Goal: Information Seeking & Learning: Learn about a topic

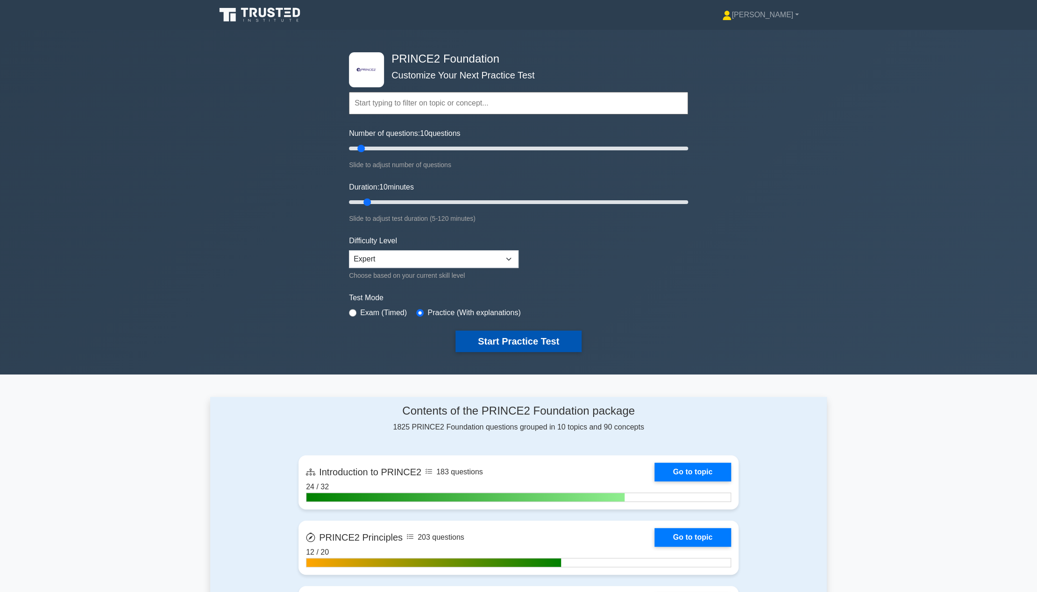
click at [489, 337] on button "Start Practice Test" at bounding box center [518, 341] width 126 height 21
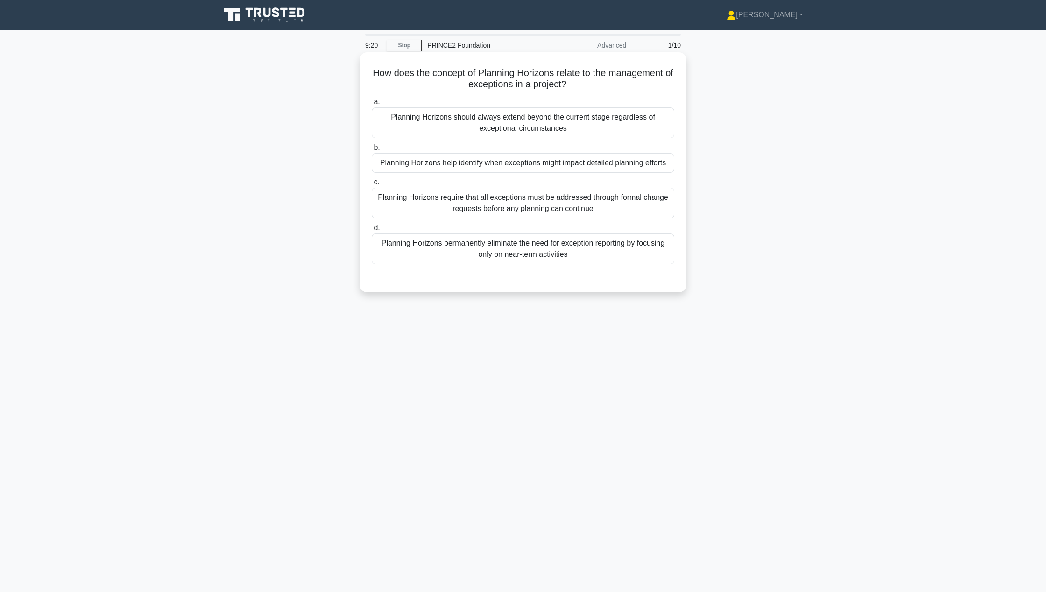
click at [393, 162] on div "Planning Horizons help identify when exceptions might impact detailed planning …" at bounding box center [523, 163] width 303 height 20
click at [372, 151] on input "b. Planning Horizons help identify when exceptions might impact detailed planni…" at bounding box center [372, 148] width 0 height 6
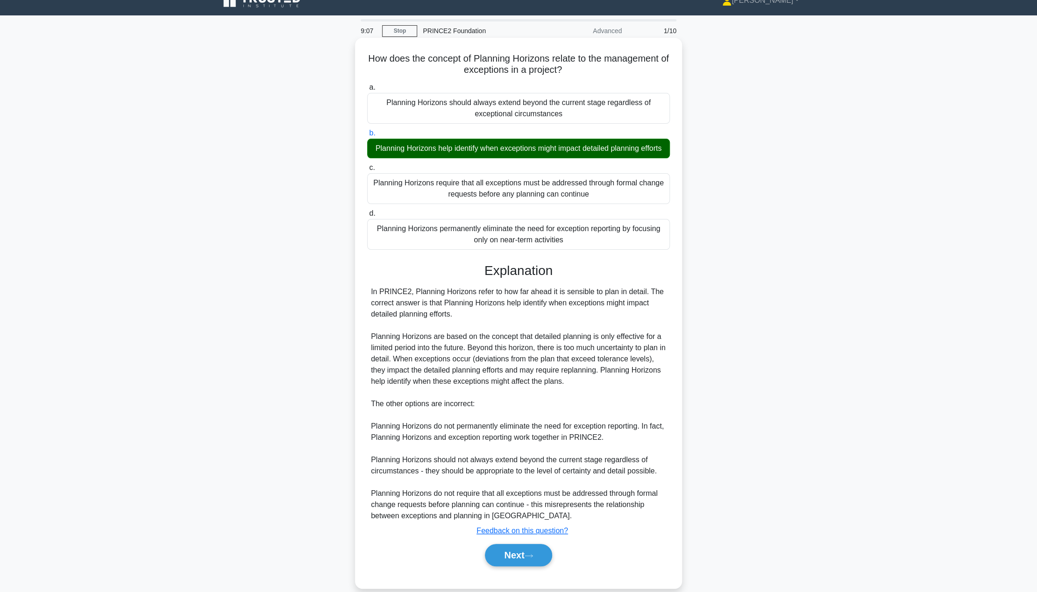
scroll to position [39, 0]
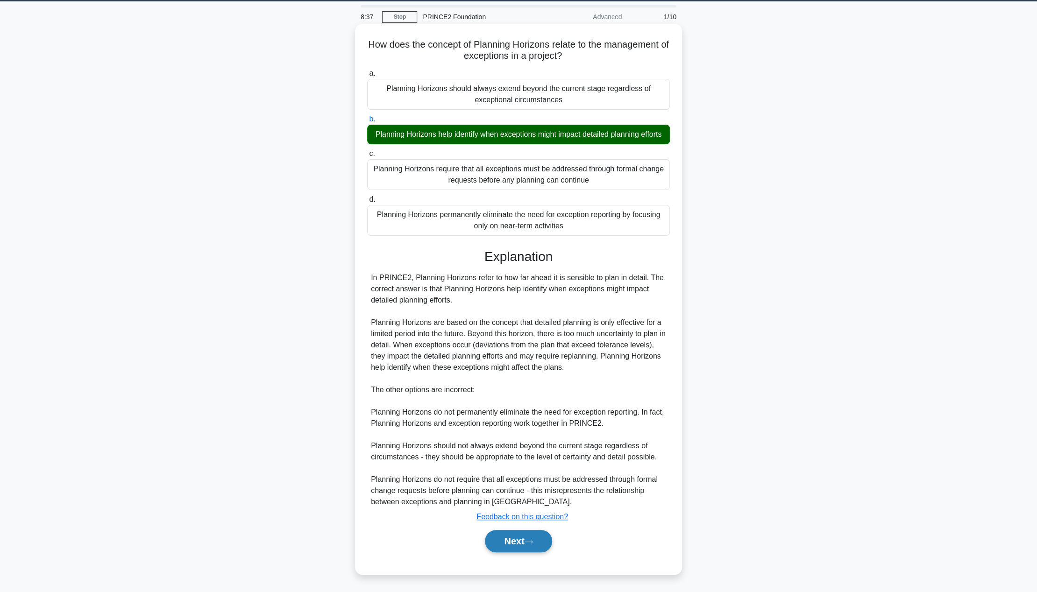
click at [509, 548] on button "Next" at bounding box center [518, 541] width 67 height 22
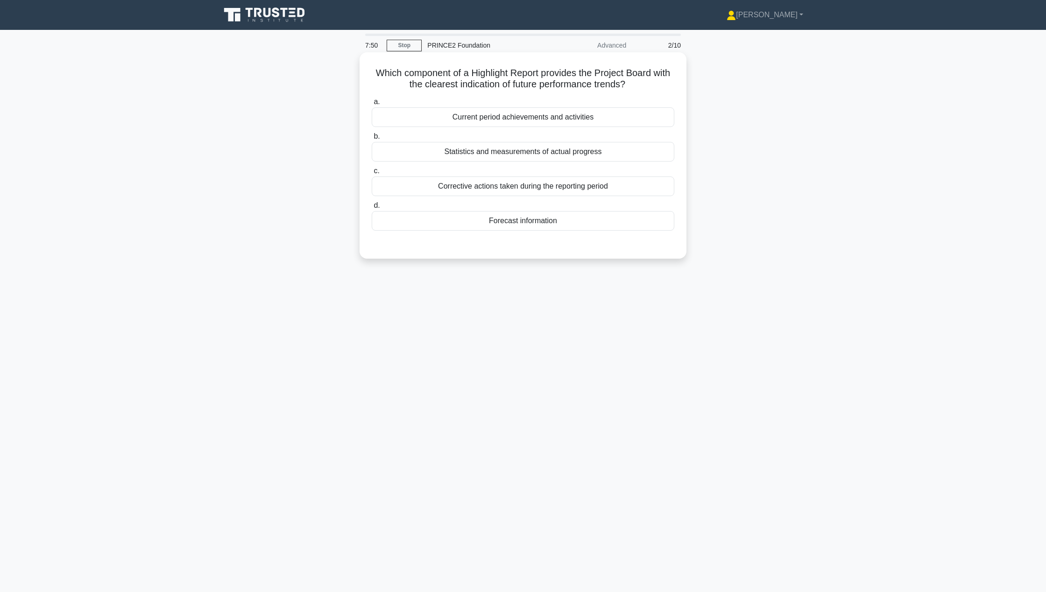
click at [624, 216] on div "Forecast information" at bounding box center [523, 221] width 303 height 20
click at [372, 209] on input "d. Forecast information" at bounding box center [372, 206] width 0 height 6
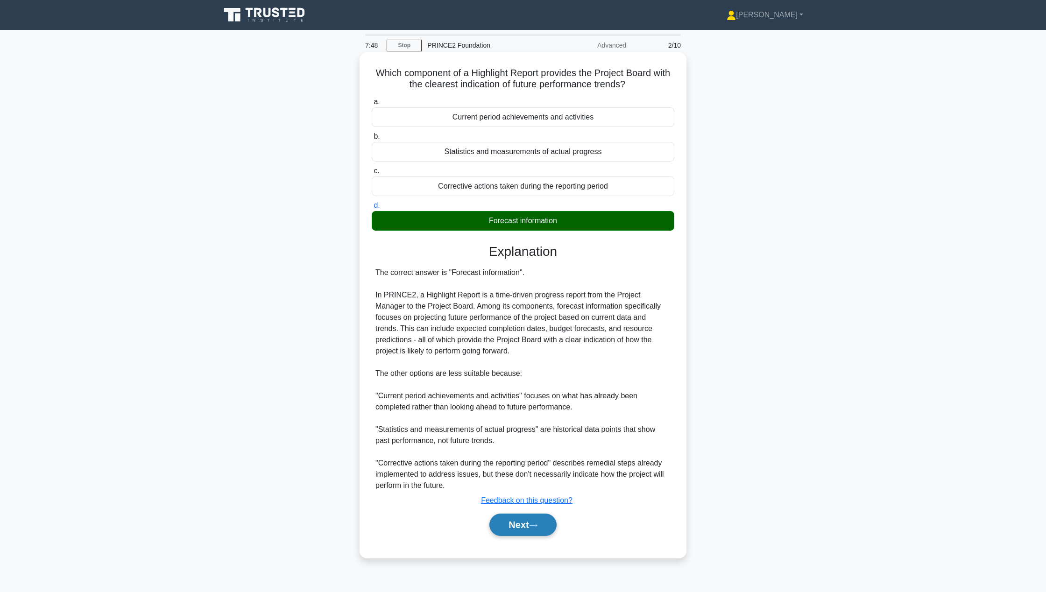
click at [519, 529] on button "Next" at bounding box center [522, 525] width 67 height 22
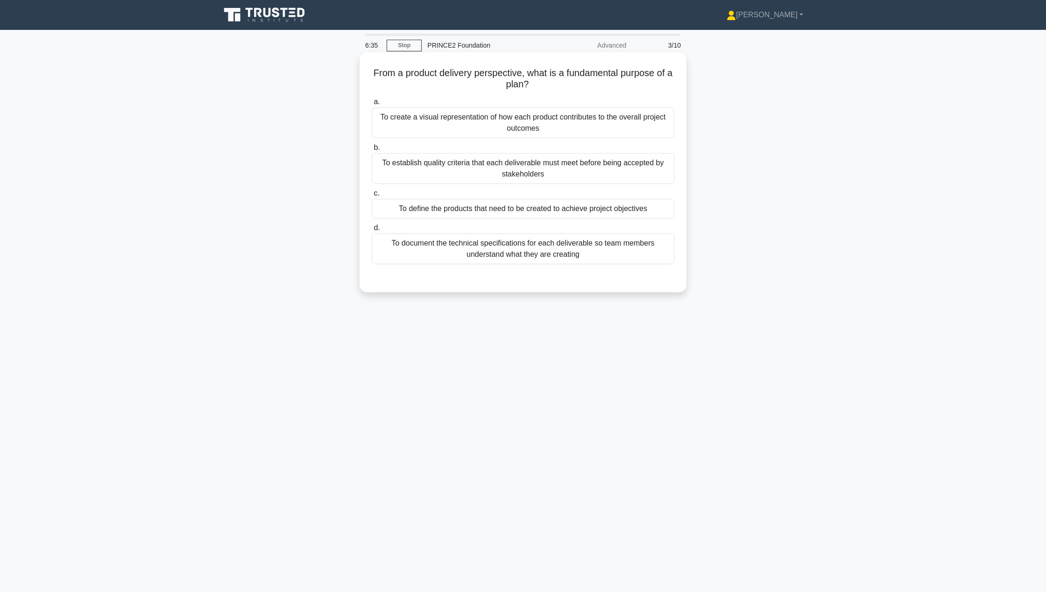
click at [591, 128] on div "To create a visual representation of how each product contributes to the overal…" at bounding box center [523, 122] width 303 height 31
click at [372, 105] on input "a. To create a visual representation of how each product contributes to the ove…" at bounding box center [372, 102] width 0 height 6
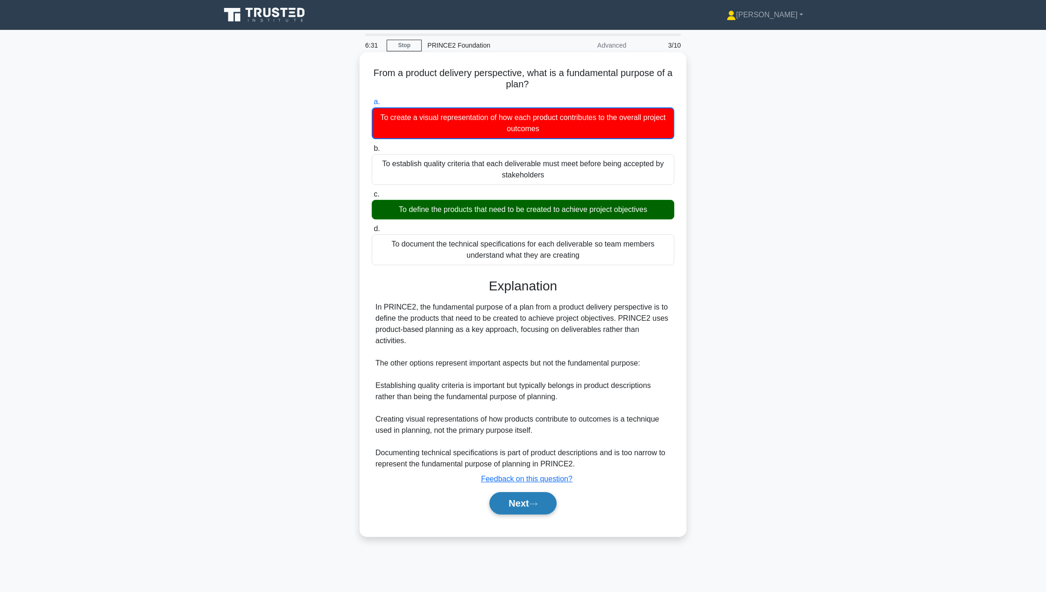
click at [508, 492] on button "Next" at bounding box center [522, 503] width 67 height 22
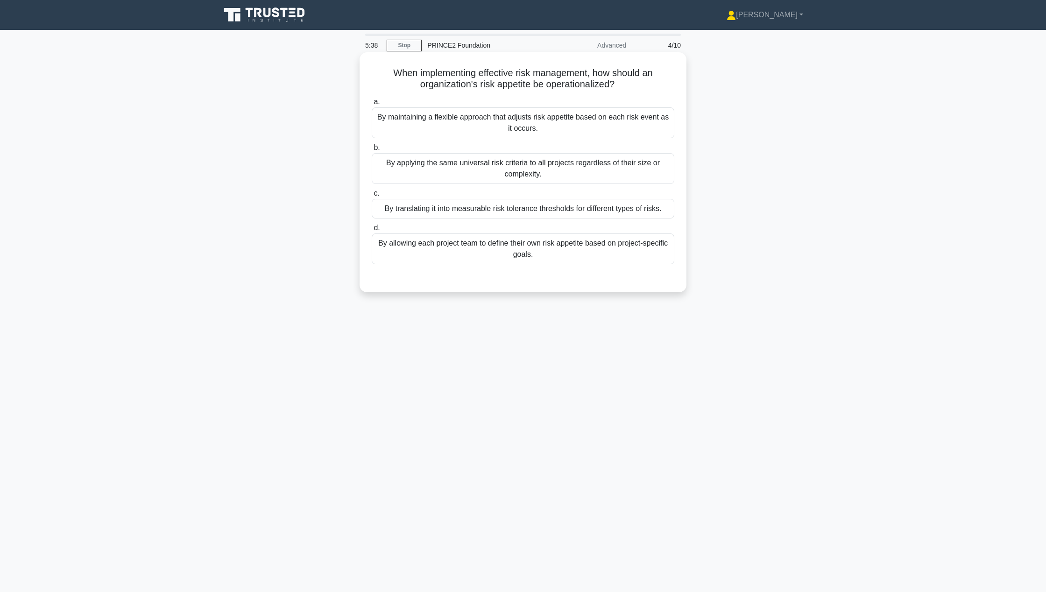
click at [495, 125] on div "By maintaining a flexible approach that adjusts risk appetite based on each ris…" at bounding box center [523, 122] width 303 height 31
click at [372, 105] on input "a. By maintaining a flexible approach that adjusts risk appetite based on each …" at bounding box center [372, 102] width 0 height 6
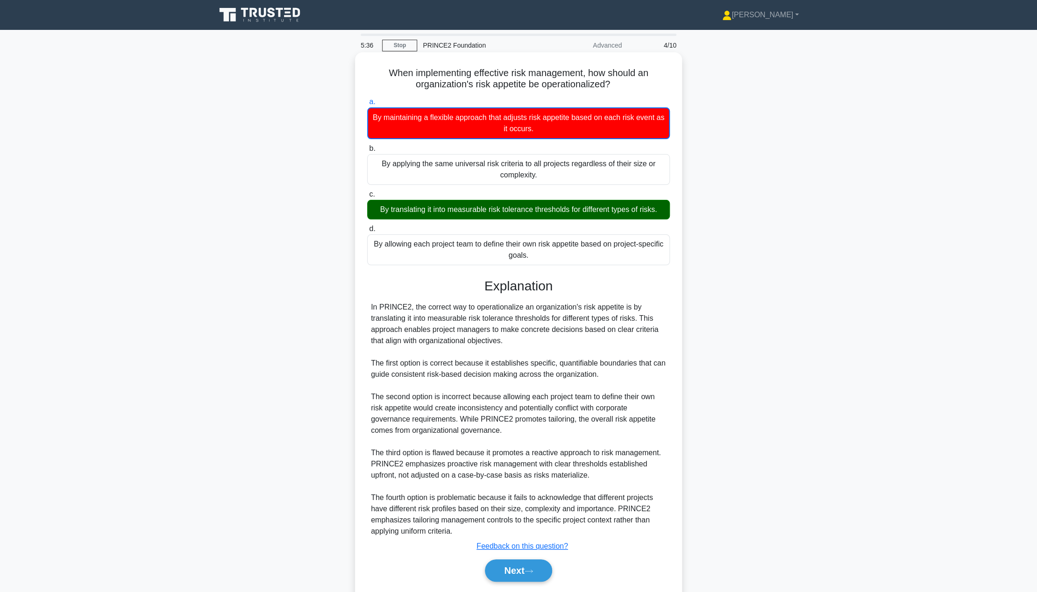
scroll to position [29, 0]
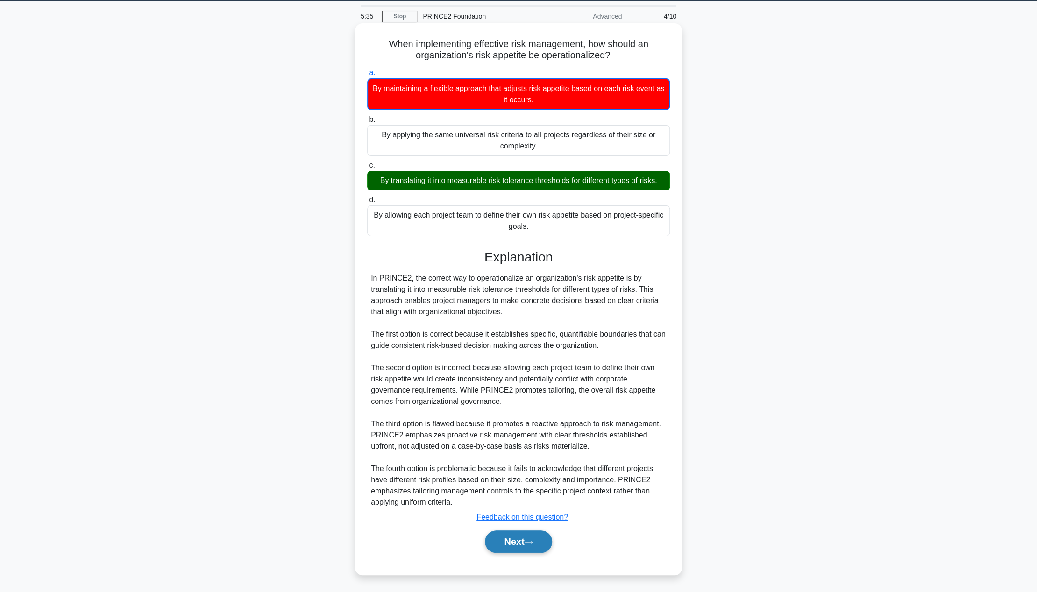
click at [504, 539] on button "Next" at bounding box center [518, 542] width 67 height 22
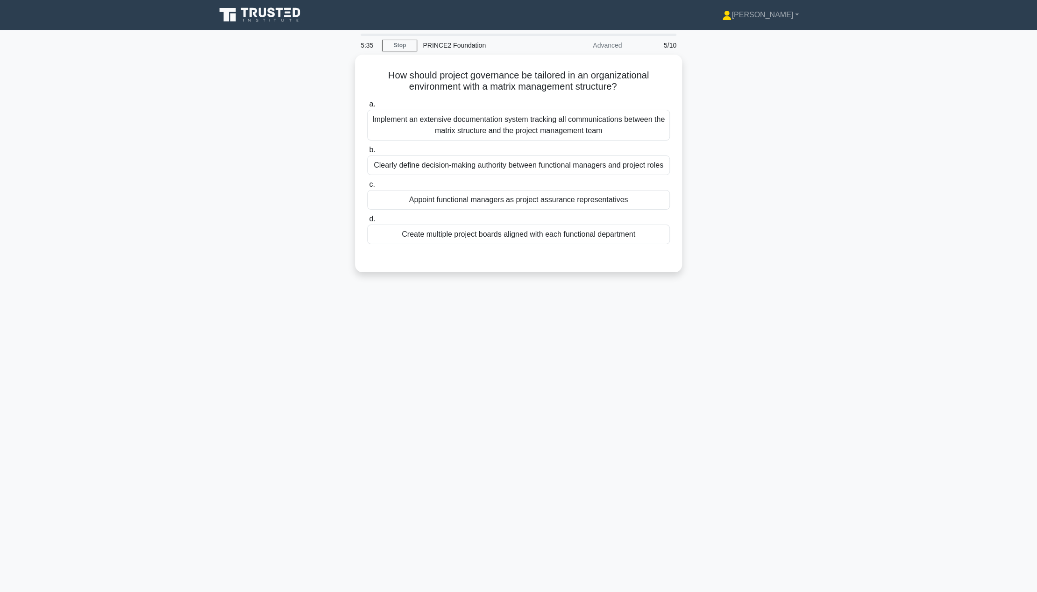
scroll to position [0, 0]
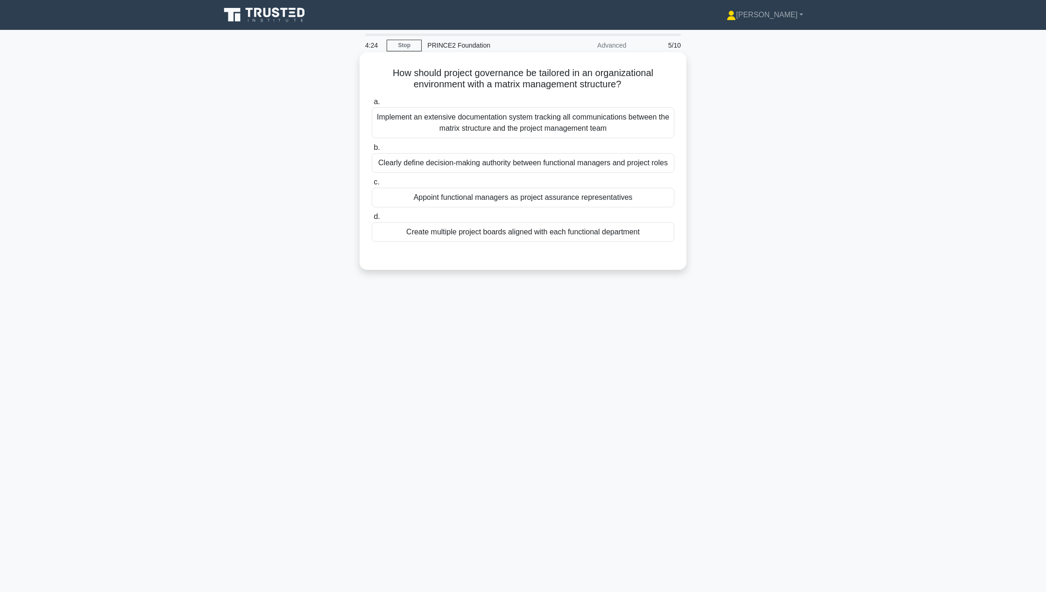
click at [549, 164] on div "Clearly define decision-making authority between functional managers and projec…" at bounding box center [523, 163] width 303 height 20
click at [372, 151] on input "b. Clearly define decision-making authority between functional managers and pro…" at bounding box center [372, 148] width 0 height 6
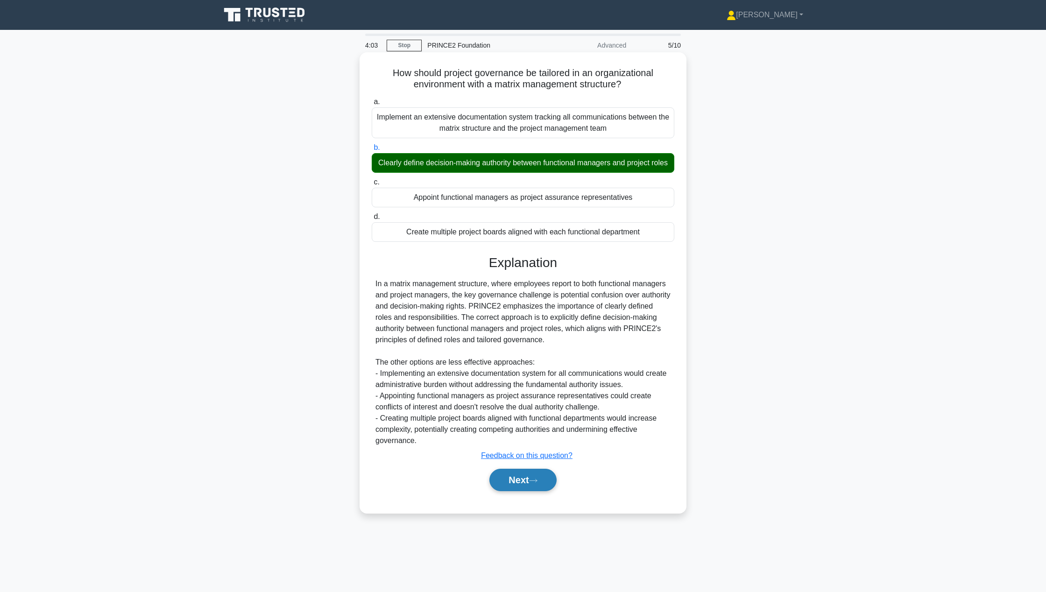
click at [524, 489] on button "Next" at bounding box center [522, 480] width 67 height 22
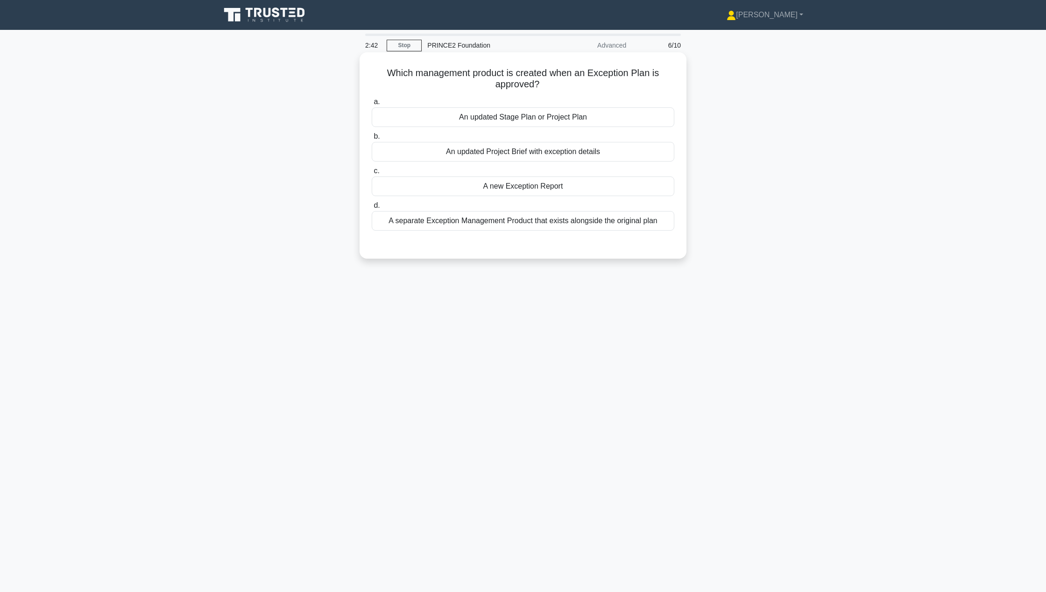
click at [563, 117] on div "An updated Stage Plan or Project Plan" at bounding box center [523, 117] width 303 height 20
click at [372, 105] on input "a. An updated Stage Plan or Project Plan" at bounding box center [372, 102] width 0 height 6
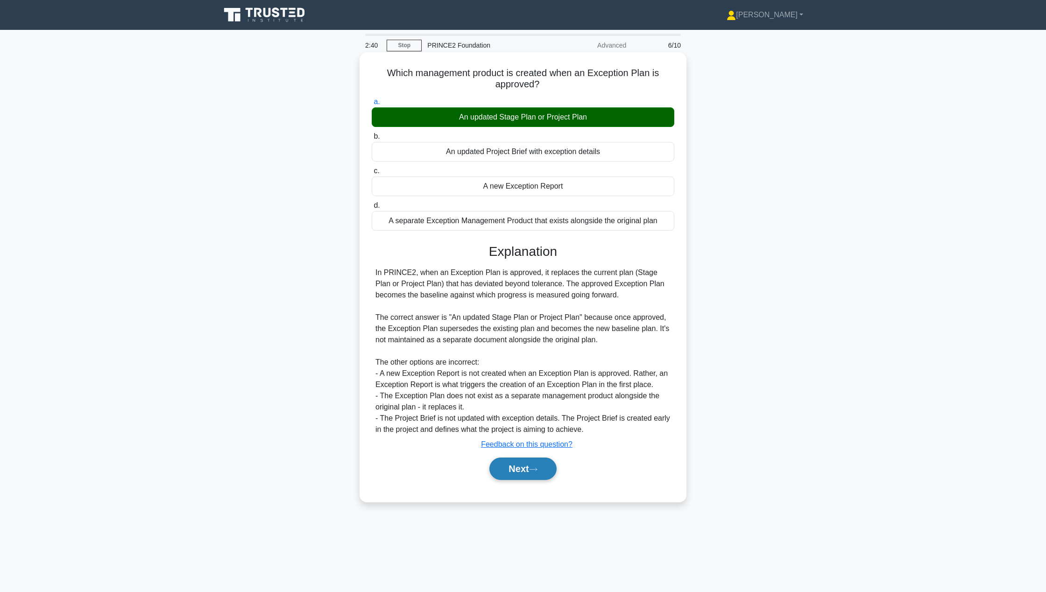
click at [519, 468] on button "Next" at bounding box center [522, 469] width 67 height 22
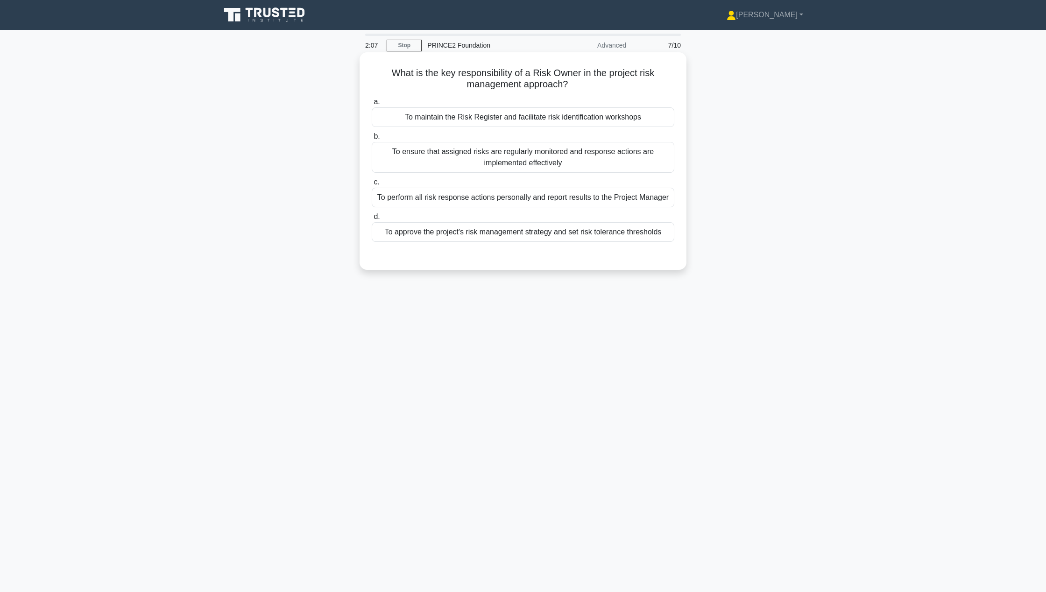
click at [576, 160] on div "To ensure that assigned risks are regularly monitored and response actions are …" at bounding box center [523, 157] width 303 height 31
click at [372, 140] on input "b. To ensure that assigned risks are regularly monitored and response actions a…" at bounding box center [372, 137] width 0 height 6
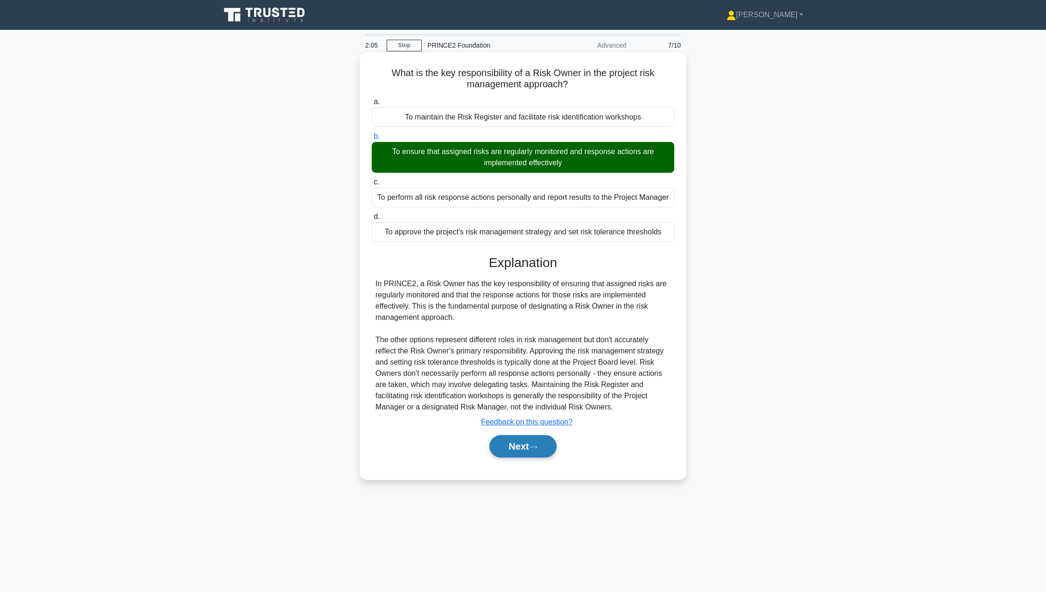
click at [519, 449] on button "Next" at bounding box center [522, 446] width 67 height 22
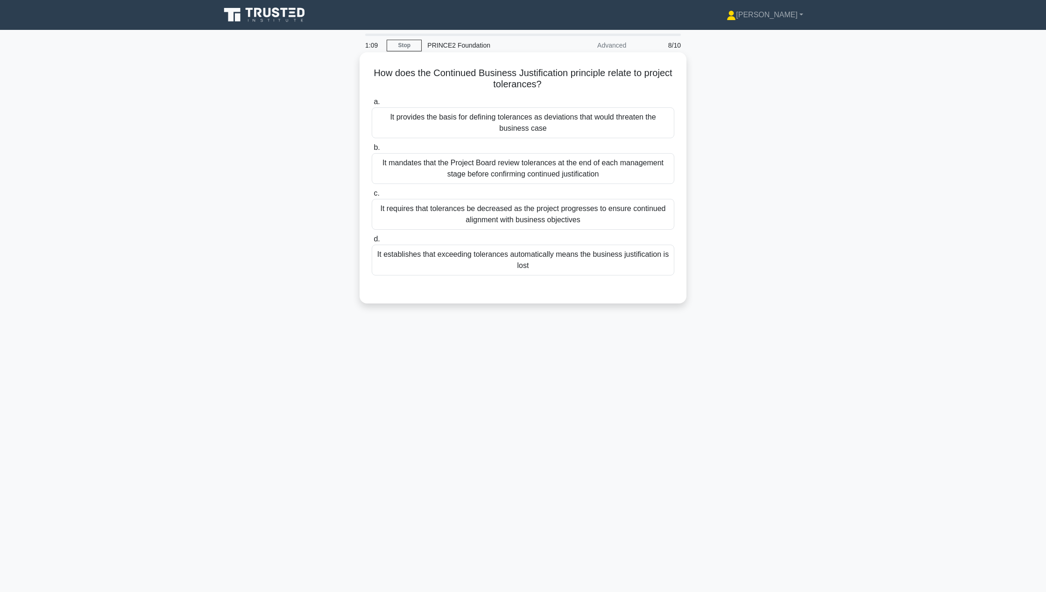
click at [491, 169] on div "It mandates that the Project Board review tolerances at the end of each managem…" at bounding box center [523, 168] width 303 height 31
click at [372, 151] on input "b. It mandates that the Project Board review tolerances at the end of each mana…" at bounding box center [372, 148] width 0 height 6
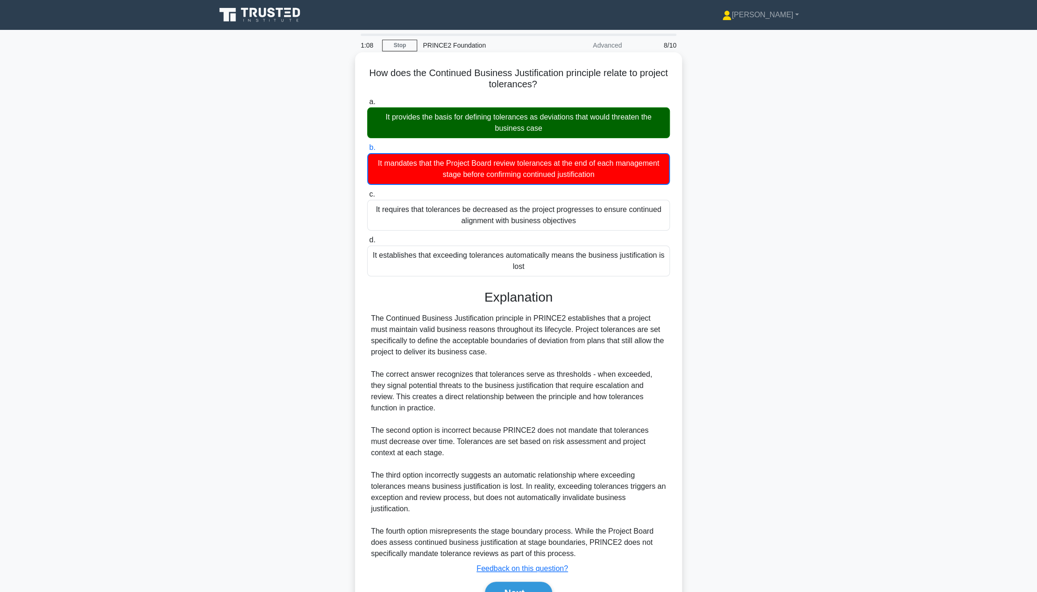
scroll to position [40, 0]
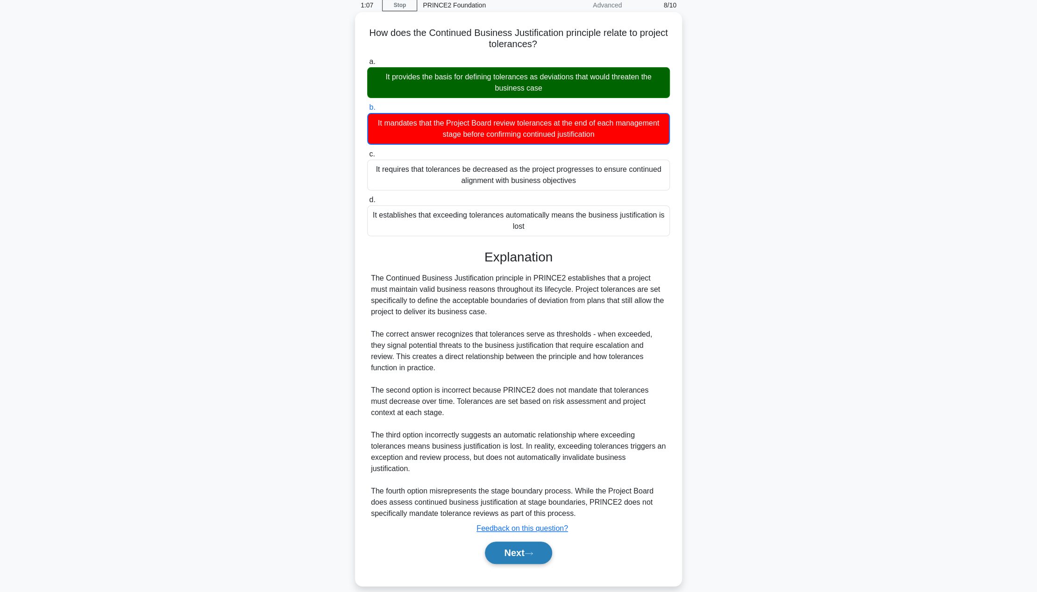
click at [505, 542] on button "Next" at bounding box center [518, 553] width 67 height 22
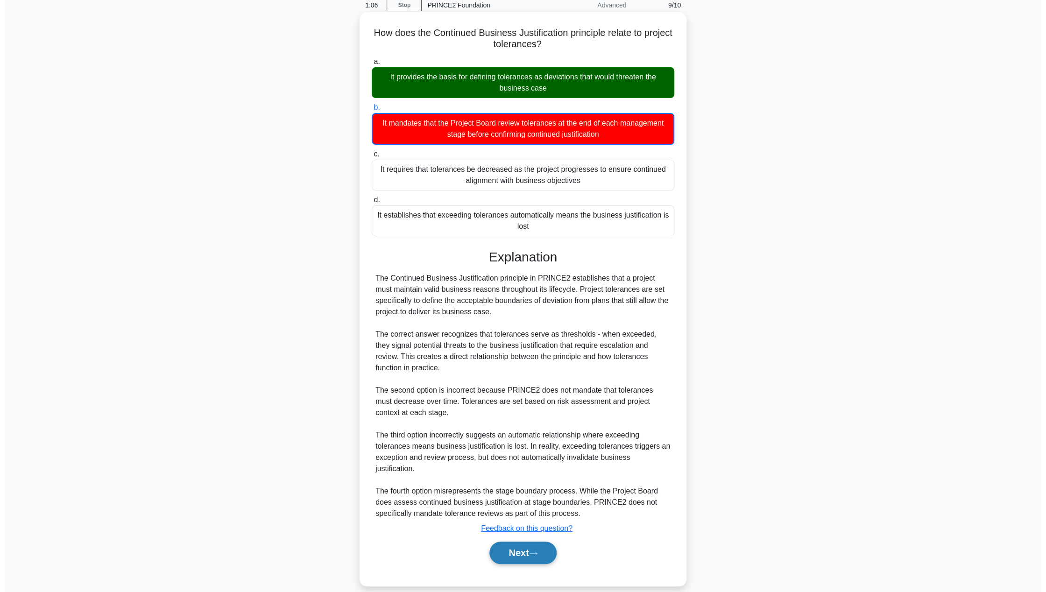
scroll to position [0, 0]
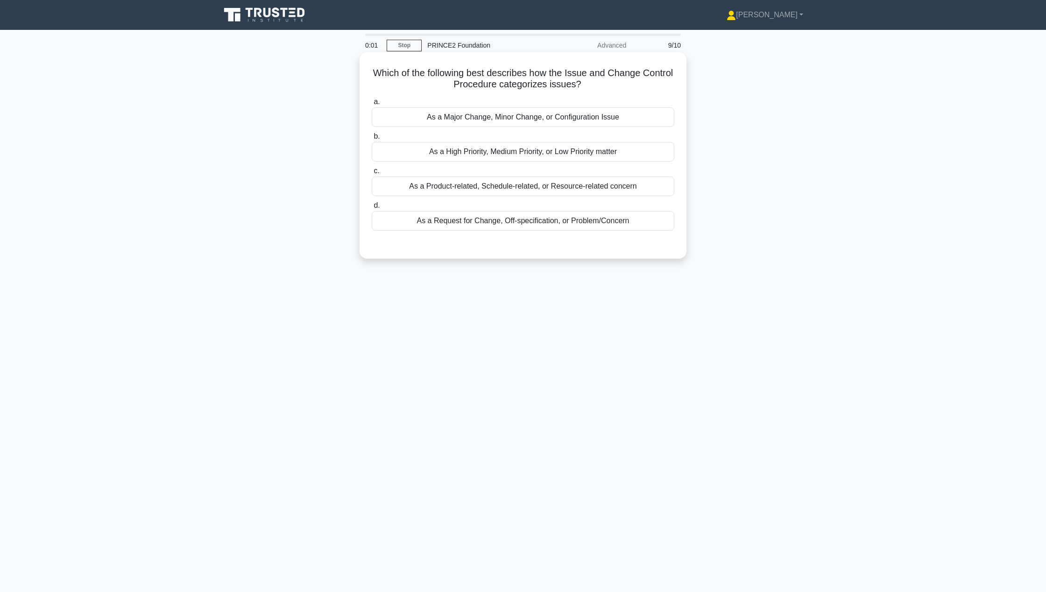
click at [497, 152] on div "As a High Priority, Medium Priority, or Low Priority matter" at bounding box center [523, 152] width 303 height 20
click at [372, 140] on input "b. As a High Priority, Medium Priority, or Low Priority matter" at bounding box center [372, 137] width 0 height 6
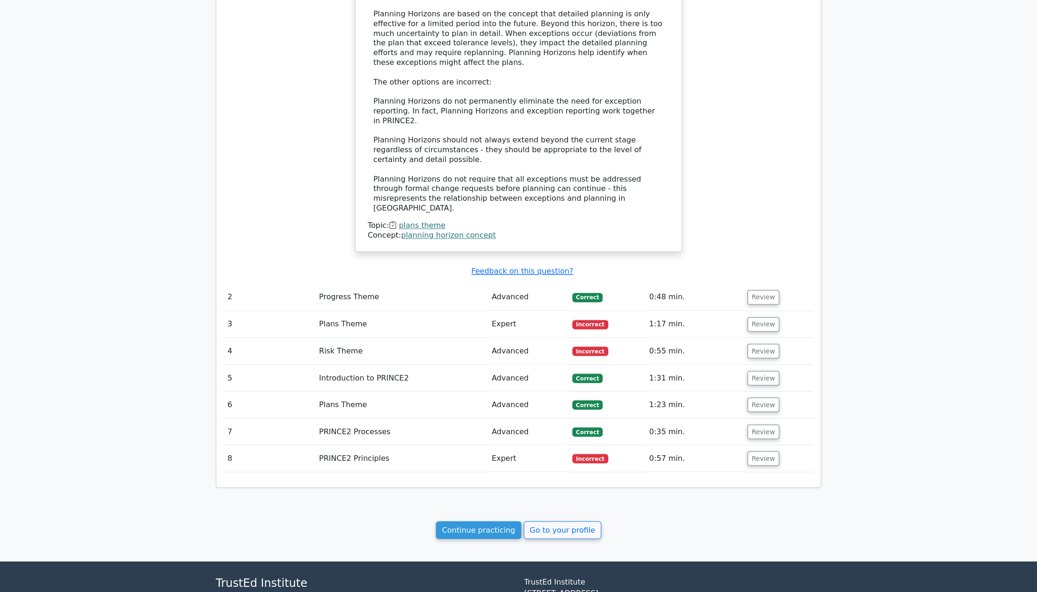
scroll to position [872, 0]
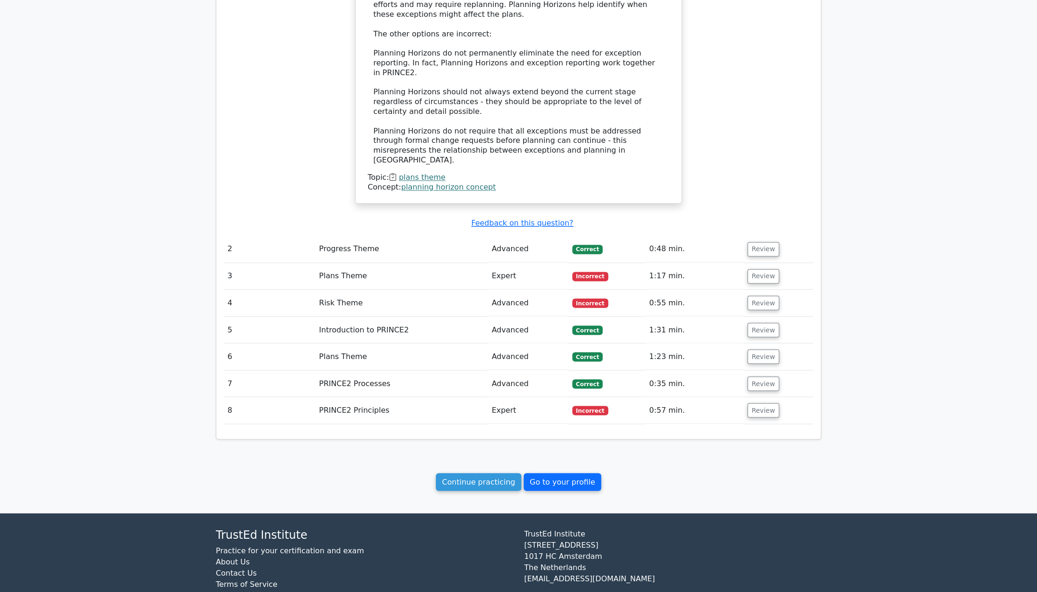
click at [582, 473] on link "Go to your profile" at bounding box center [563, 482] width 78 height 18
